Goal: Task Accomplishment & Management: Manage account settings

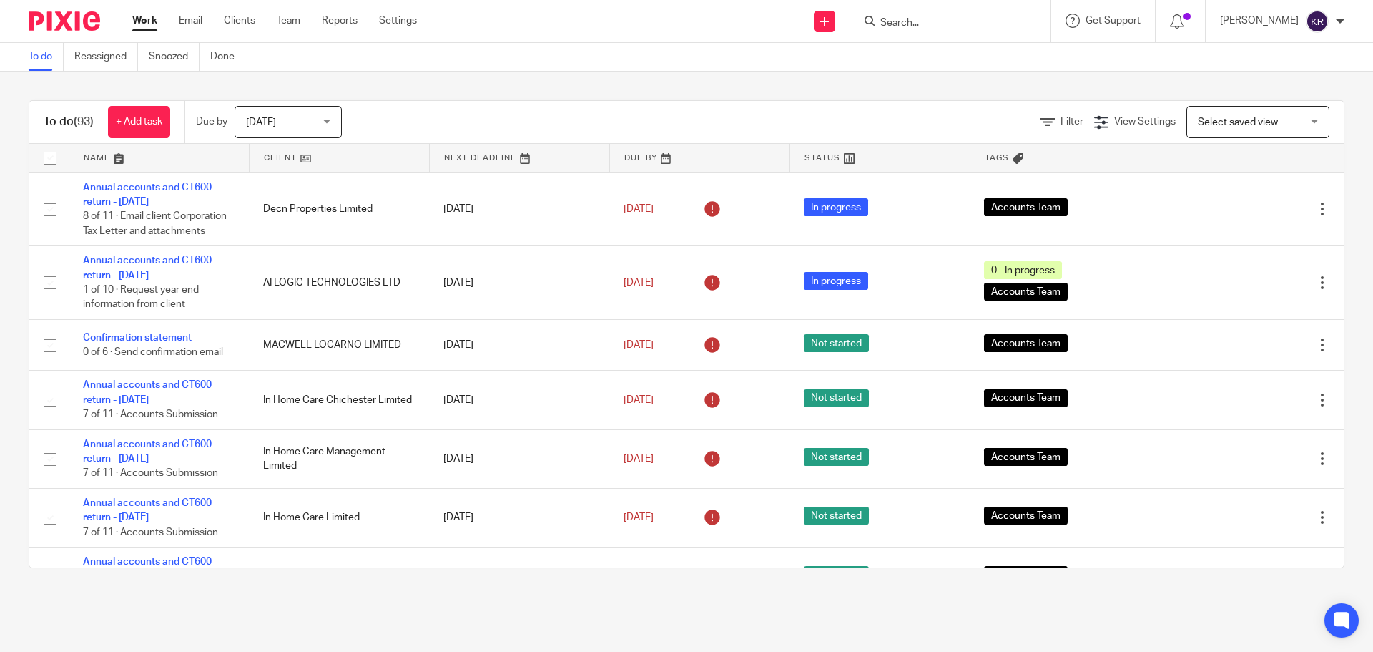
click at [942, 25] on input "Search" at bounding box center [943, 23] width 129 height 13
type input "park and vale"
click button "submit" at bounding box center [0, 0] width 0 height 0
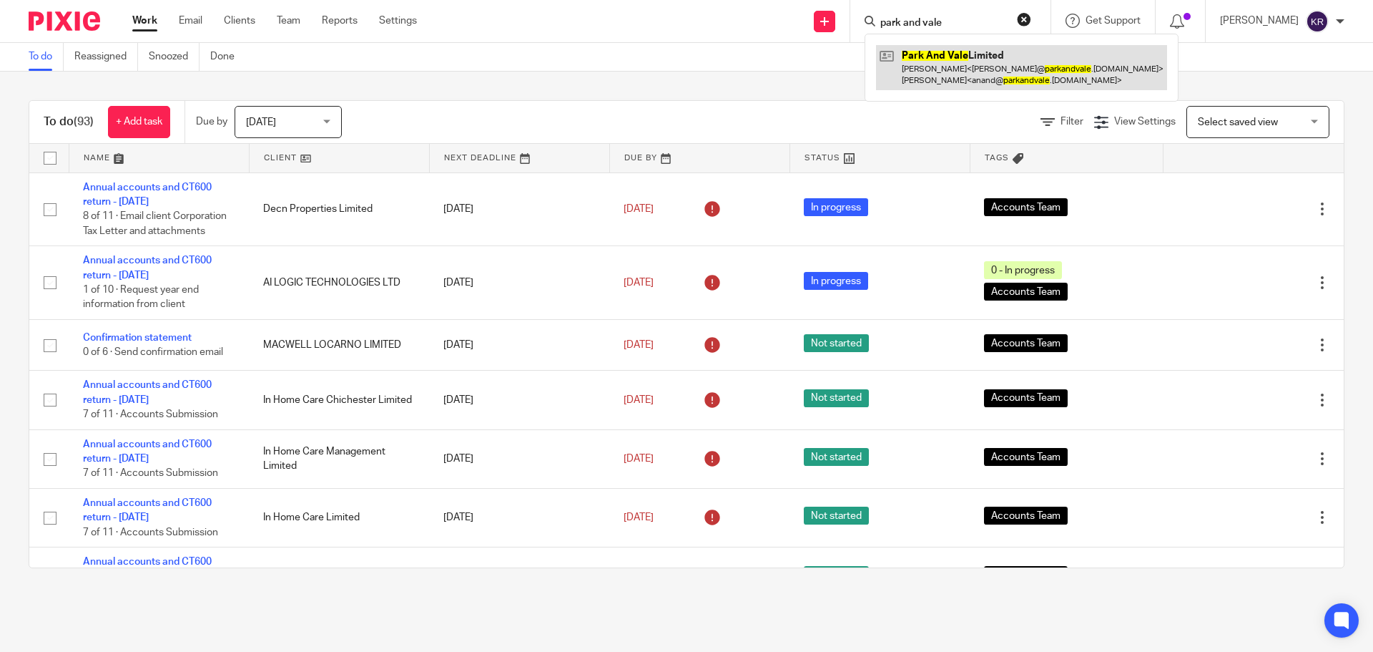
click at [977, 70] on link at bounding box center [1021, 67] width 291 height 44
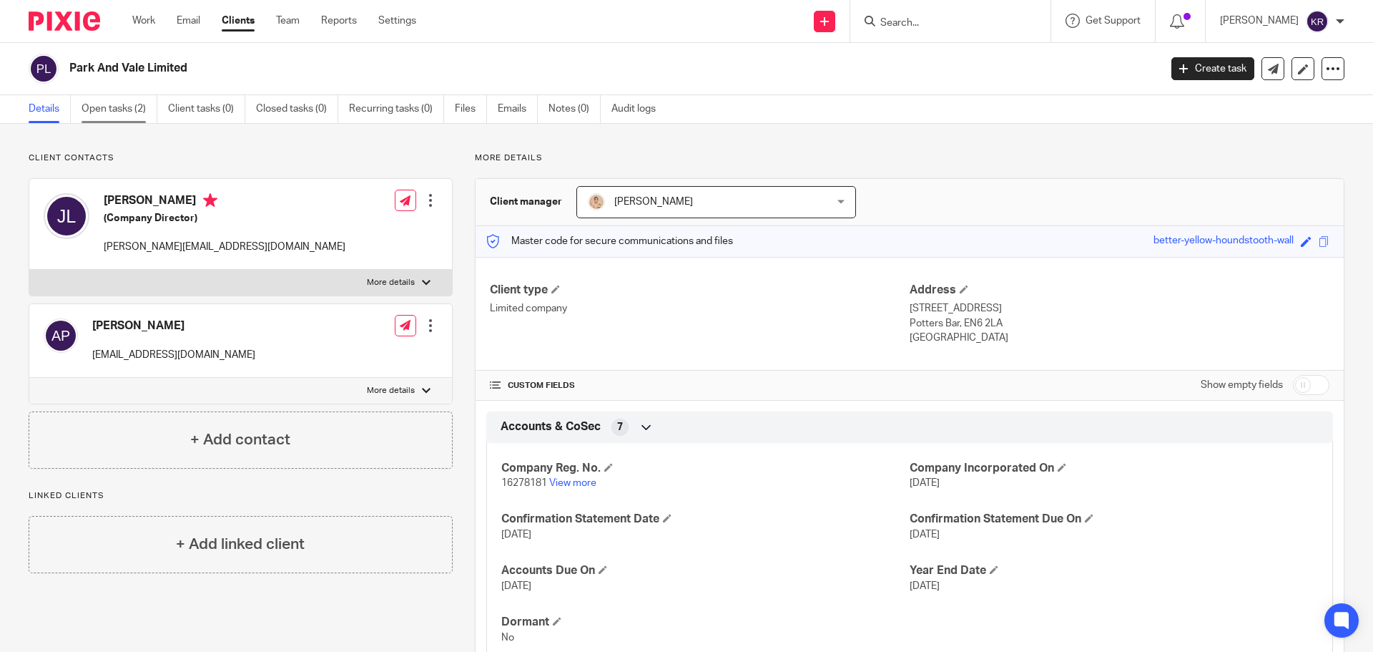
click at [137, 111] on link "Open tasks (2)" at bounding box center [120, 109] width 76 height 28
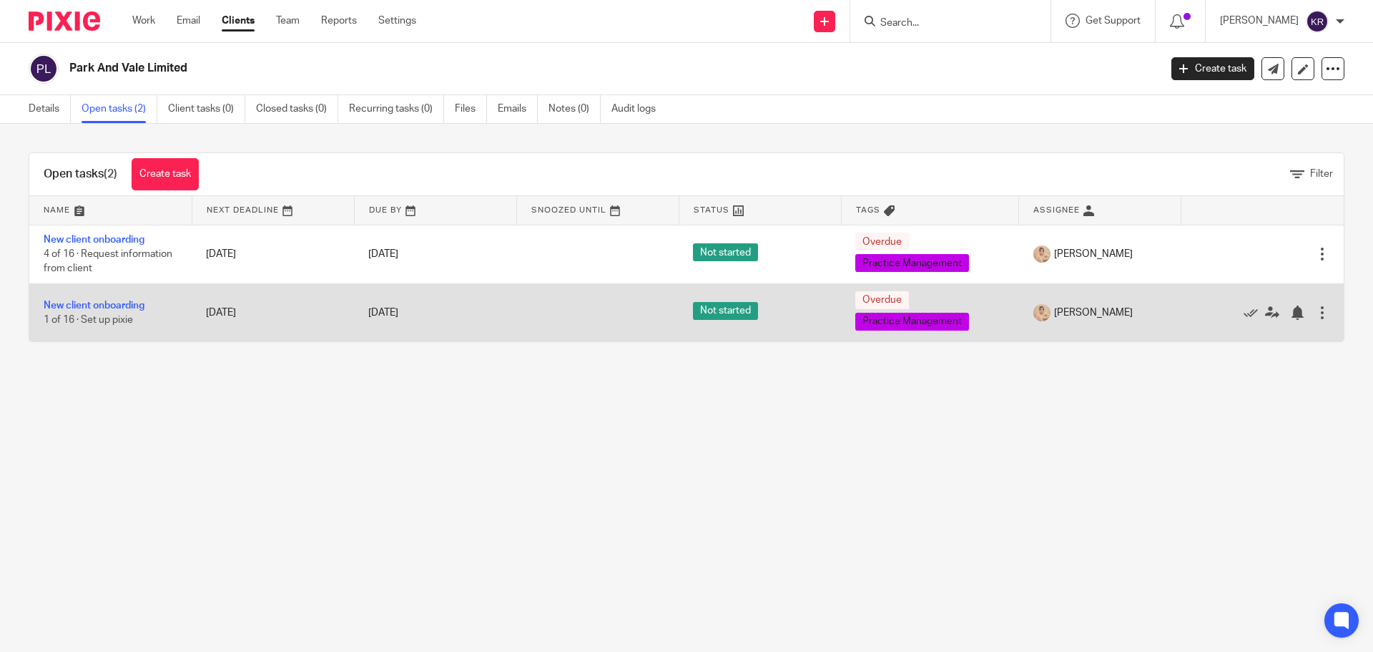
click at [1315, 316] on div at bounding box center [1322, 312] width 14 height 14
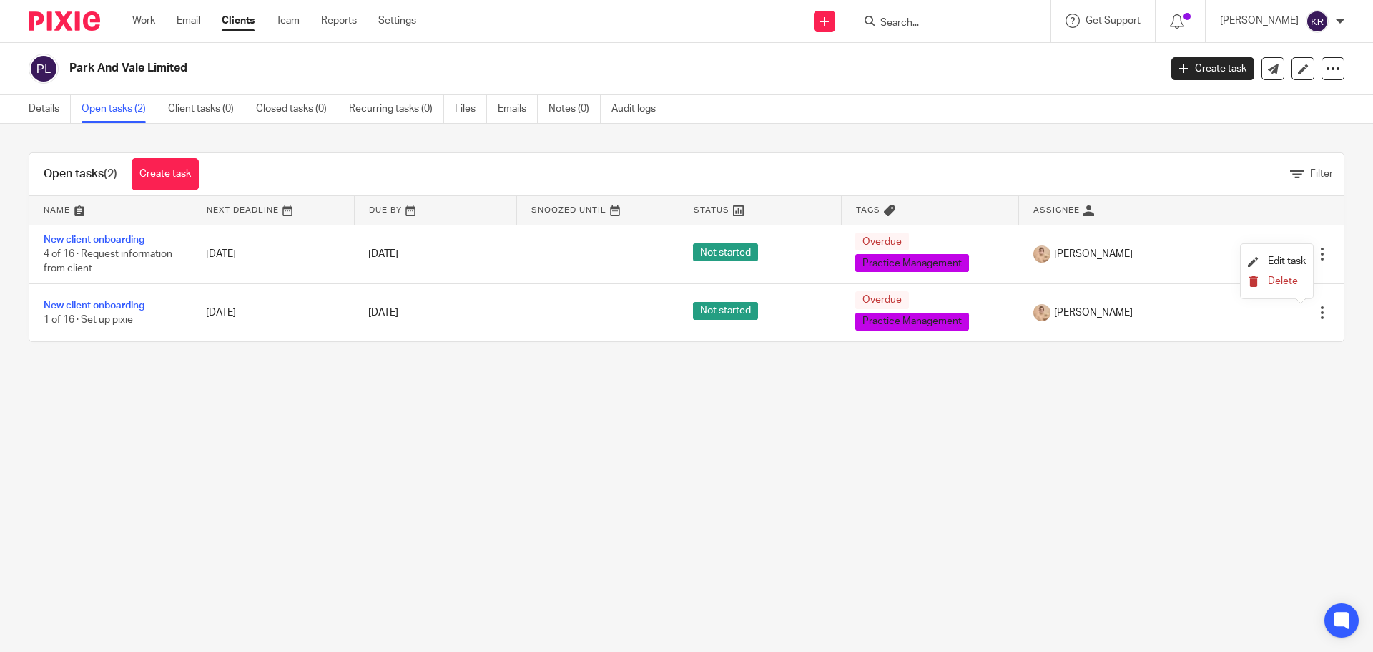
click at [1302, 280] on button "Delete" at bounding box center [1277, 281] width 58 height 11
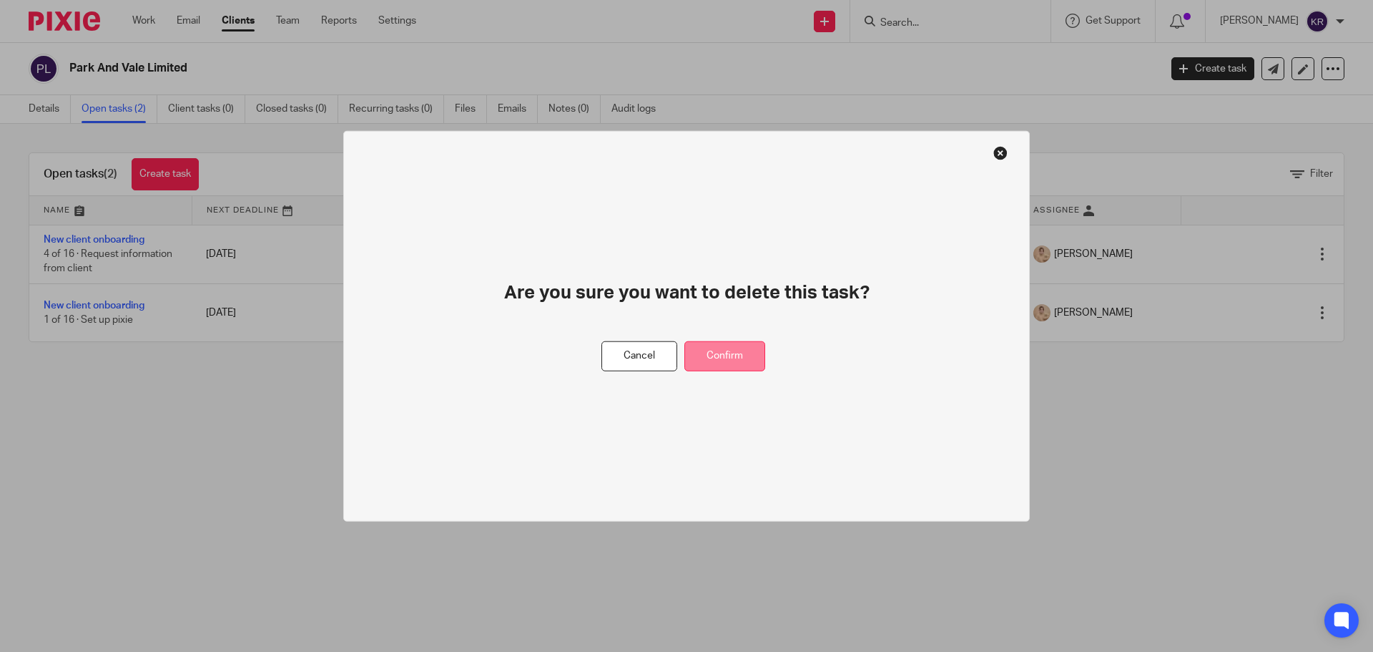
click at [728, 354] on button "Confirm" at bounding box center [725, 355] width 81 height 31
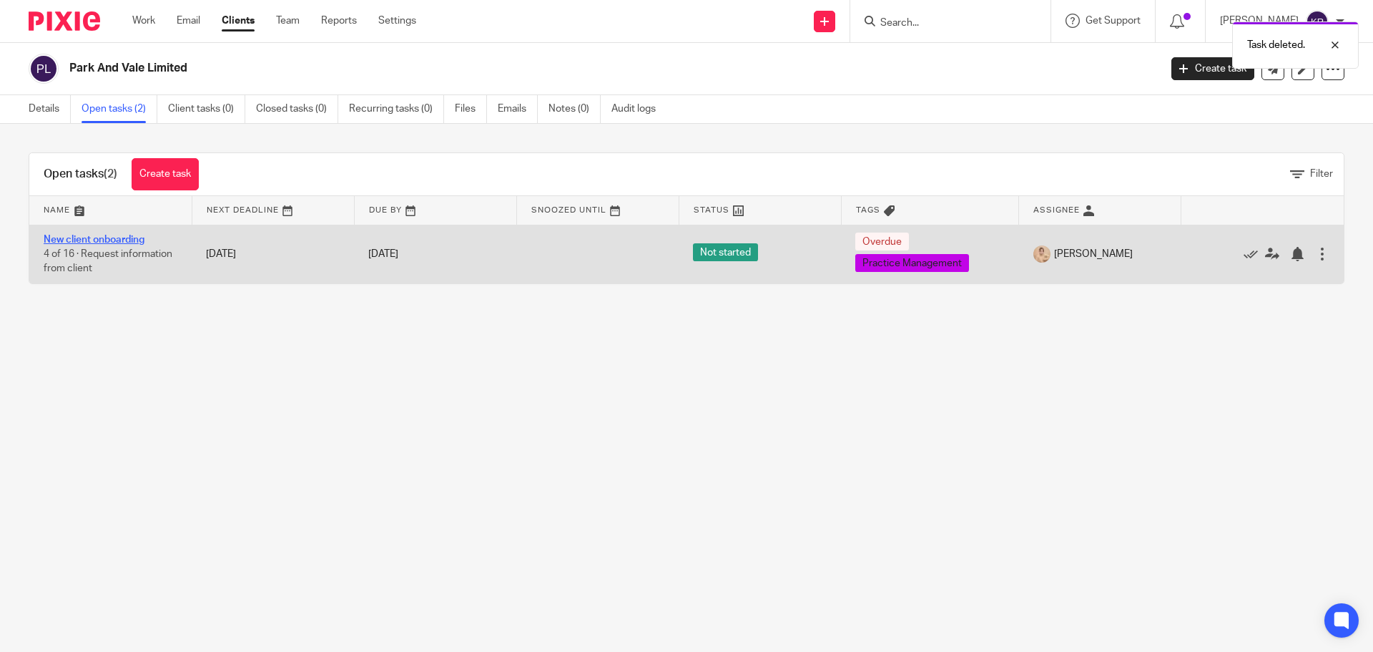
click at [75, 235] on link "New client onboarding" at bounding box center [94, 240] width 101 height 10
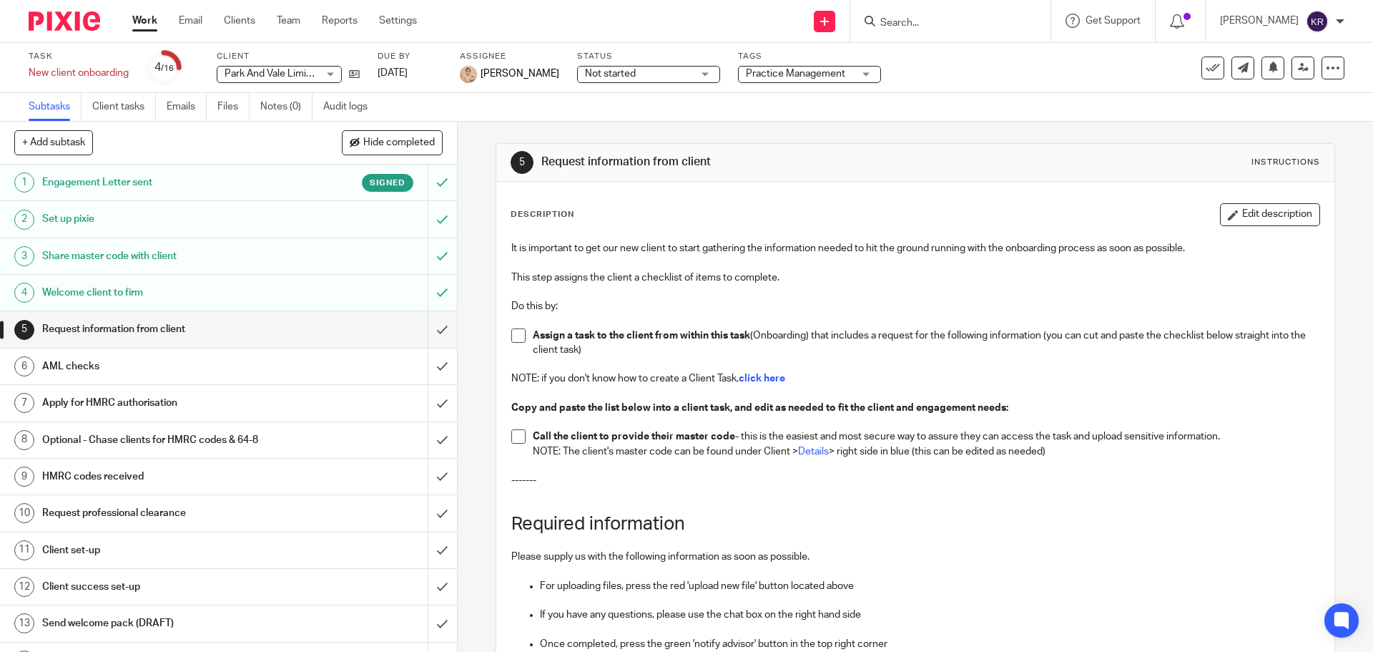
click at [178, 189] on h1 "Engagement Letter sent" at bounding box center [165, 182] width 247 height 21
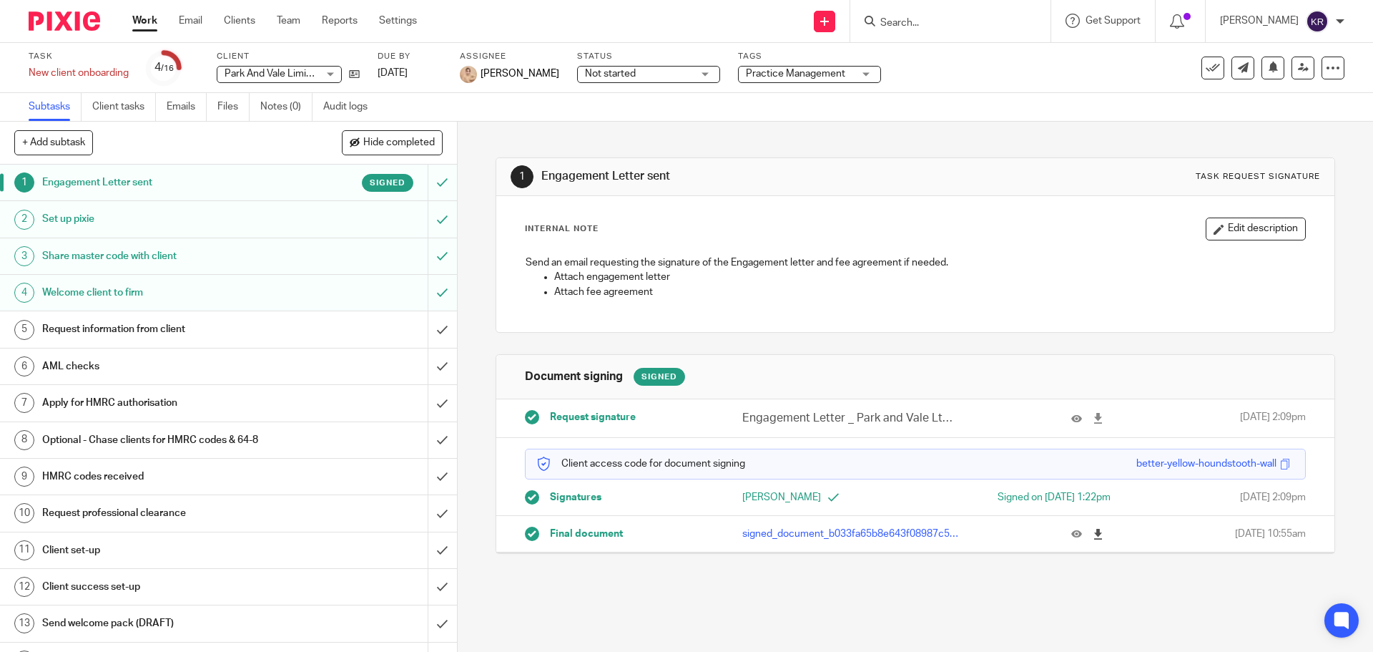
click at [1093, 530] on icon at bounding box center [1098, 534] width 11 height 11
